Goal: Task Accomplishment & Management: Use online tool/utility

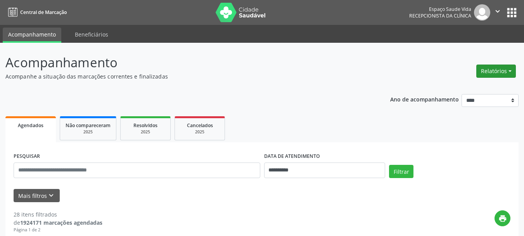
click at [507, 72] on button "Relatórios" at bounding box center [497, 70] width 40 height 13
click at [467, 87] on link "Agendamentos" at bounding box center [474, 87] width 83 height 11
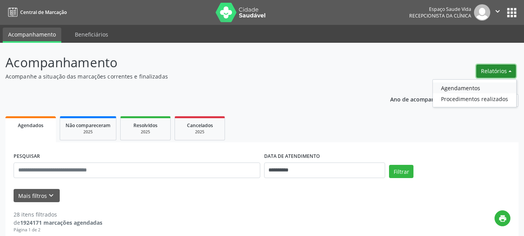
select select "*"
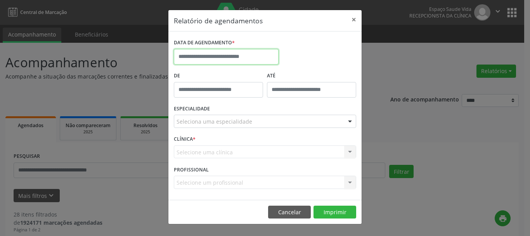
click at [245, 53] on input "text" at bounding box center [226, 57] width 105 height 16
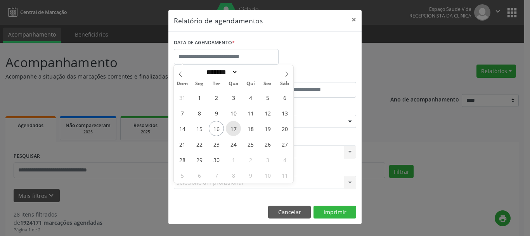
click at [233, 127] on span "17" at bounding box center [233, 128] width 15 height 15
type input "**********"
click at [233, 127] on span "17" at bounding box center [233, 128] width 15 height 15
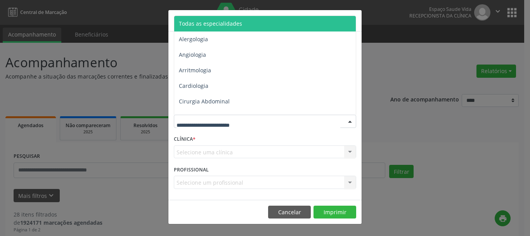
click at [229, 116] on div at bounding box center [265, 121] width 182 height 13
click at [239, 24] on span "Todas as especialidades" at bounding box center [210, 23] width 63 height 7
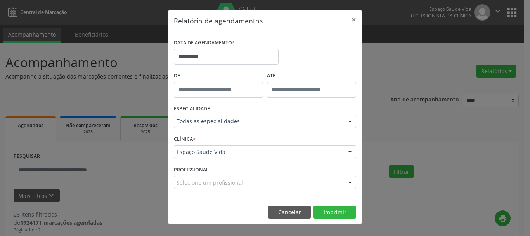
click at [348, 203] on footer "Cancelar Imprimir" at bounding box center [264, 212] width 193 height 24
click at [344, 208] on button "Imprimir" at bounding box center [335, 211] width 43 height 13
